Goal: Task Accomplishment & Management: Manage account settings

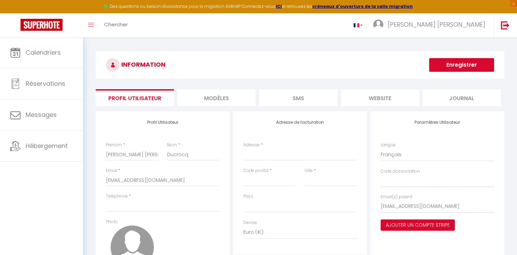
select select
select select "28"
select select "fr"
click at [282, 6] on strong "ICI" at bounding box center [279, 6] width 6 height 6
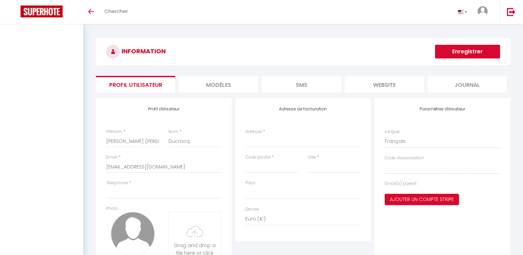
select select
select select "28"
select select "fr"
select select
